Goal: Task Accomplishment & Management: Complete application form

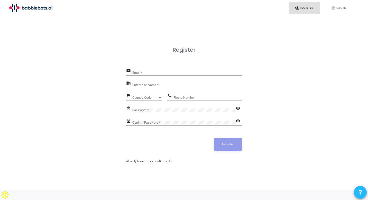
click at [155, 75] on input "Email *" at bounding box center [186, 73] width 109 height 4
type input "O"
type input "omkar@babblebots.ai"
click at [140, 87] on input "Enterprise Name *" at bounding box center [186, 86] width 109 height 4
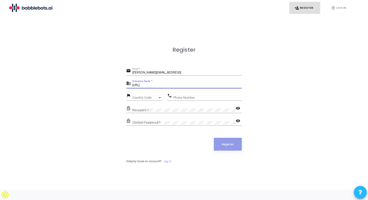
type input "Babblebots.ai"
click at [142, 99] on span "Country Code" at bounding box center [144, 97] width 25 height 3
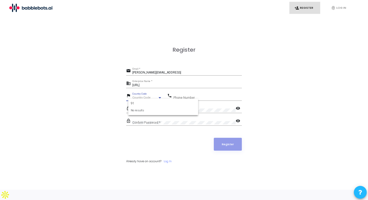
click at [173, 101] on input "91" at bounding box center [163, 103] width 65 height 5
type input "91"
click at [214, 99] on div at bounding box center [184, 100] width 368 height 200
click at [159, 98] on div at bounding box center [160, 97] width 3 height 1
type input "india"
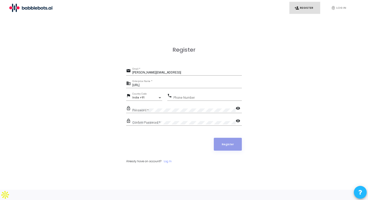
click at [181, 99] on div "Phone Number" at bounding box center [207, 96] width 68 height 8
type input "9769973796"
click at [135, 158] on form "email omkar@babblebots.ai Email * business Babblebots.ai Enterprise Name * flag…" at bounding box center [184, 115] width 116 height 96
click at [238, 112] on mat-icon "visibility" at bounding box center [239, 109] width 6 height 6
click at [145, 129] on div "lock_outline Confirm Password * visibility" at bounding box center [184, 123] width 116 height 12
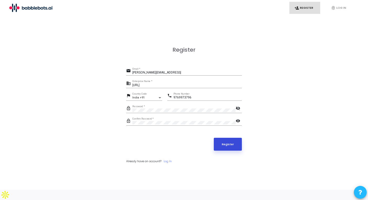
click at [219, 148] on button "Register" at bounding box center [228, 144] width 28 height 13
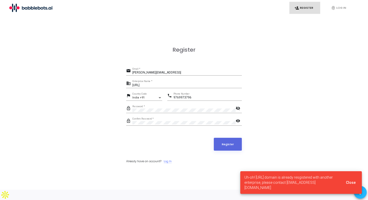
click at [168, 163] on link "Log In" at bounding box center [168, 161] width 8 height 4
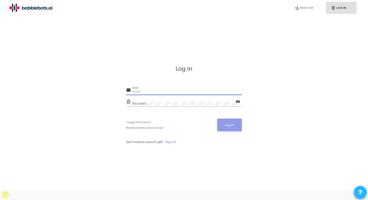
click at [149, 94] on input "Email" at bounding box center [186, 92] width 109 height 4
type input "omk"
click at [142, 124] on link "Forgot Password" at bounding box center [138, 122] width 24 height 4
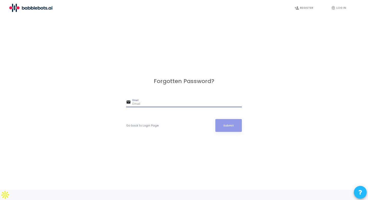
click at [141, 106] on input "Email" at bounding box center [186, 104] width 109 height 4
type input "omkar@babblebots.ai"
click at [229, 132] on button "Submit" at bounding box center [228, 125] width 27 height 13
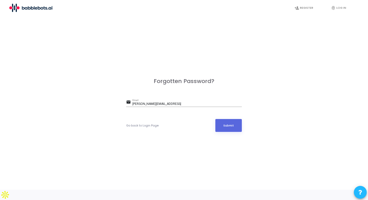
scroll to position [16, 0]
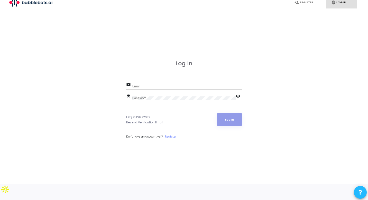
scroll to position [16, 0]
